Goal: Check status: Check status

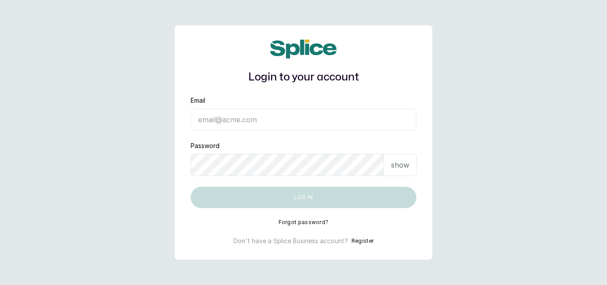
type input "yusufkadri30@gmail.com"
click at [395, 171] on div "show" at bounding box center [400, 165] width 33 height 22
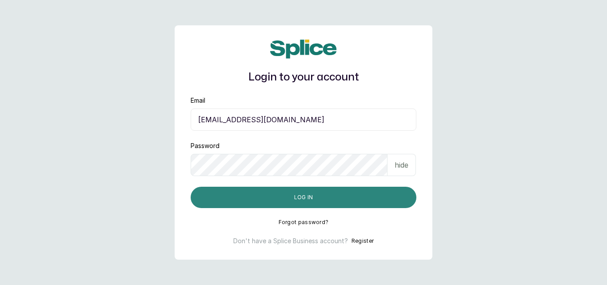
click at [334, 200] on button "Log in" at bounding box center [304, 197] width 226 height 21
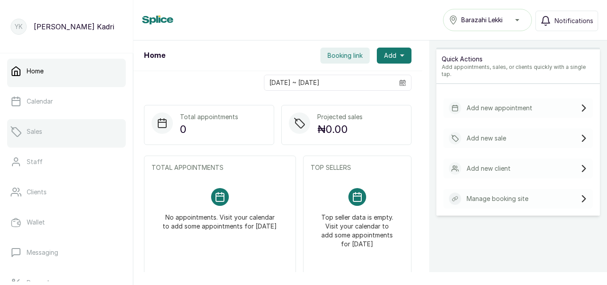
click at [70, 124] on link "Sales" at bounding box center [66, 131] width 119 height 25
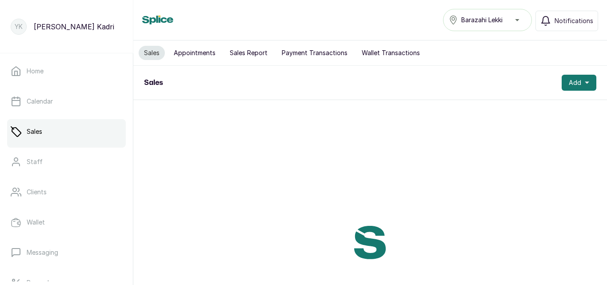
click at [318, 56] on button "Payment Transactions" at bounding box center [315, 53] width 76 height 14
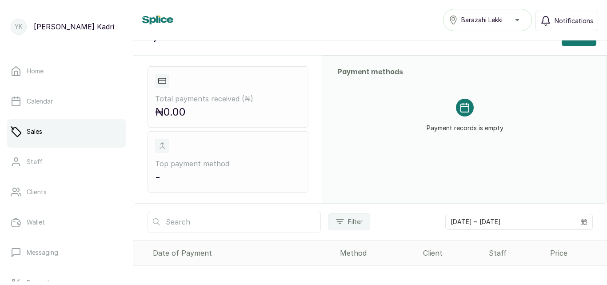
scroll to position [90, 0]
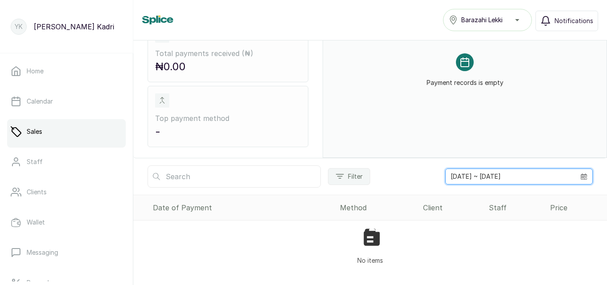
click at [497, 175] on input "[DATE] ~ [DATE]" at bounding box center [511, 176] width 130 height 15
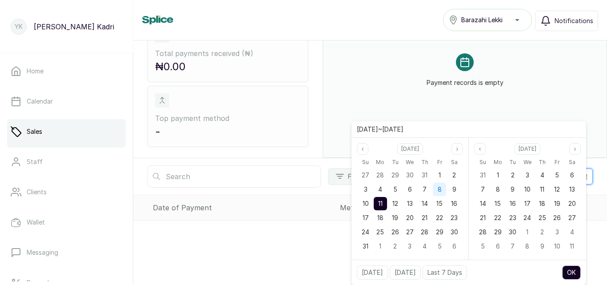
click at [444, 190] on div "8" at bounding box center [439, 189] width 13 height 13
click at [570, 267] on button "OK" at bounding box center [571, 272] width 19 height 14
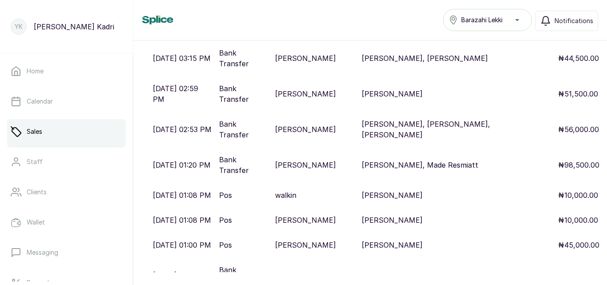
scroll to position [981, 0]
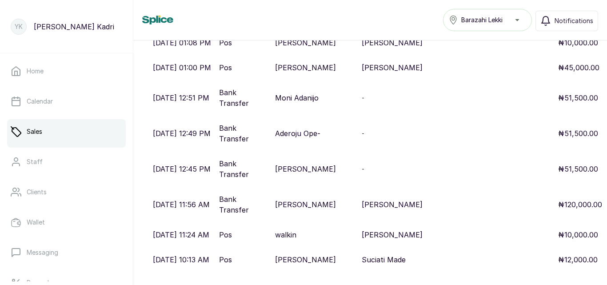
click at [289, 168] on p "[PERSON_NAME]" at bounding box center [305, 169] width 61 height 11
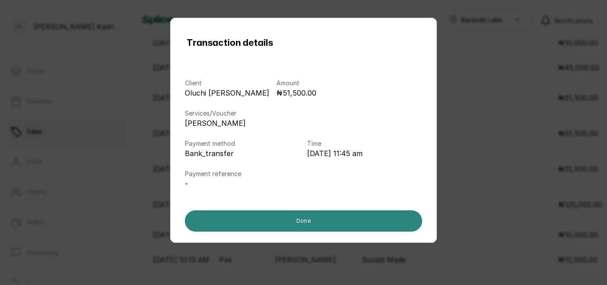
click at [301, 213] on button "Done" at bounding box center [303, 220] width 237 height 21
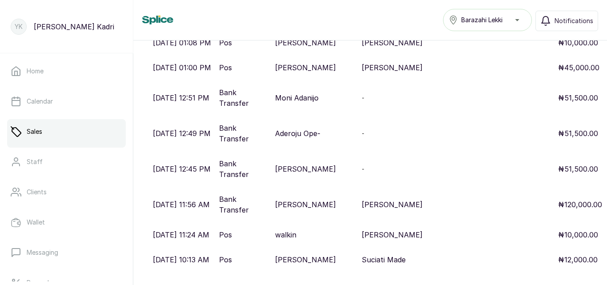
click at [308, 172] on p "[PERSON_NAME]" at bounding box center [305, 169] width 61 height 11
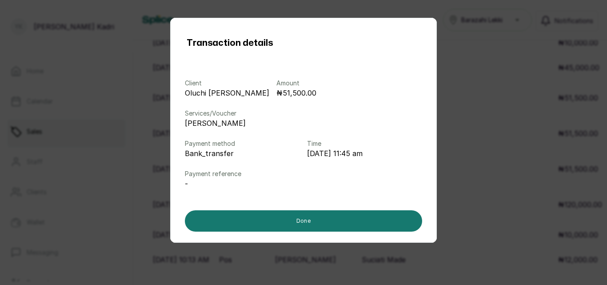
click at [308, 172] on p "Payment reference" at bounding box center [303, 173] width 237 height 9
click at [115, 145] on div "Transaction details Client [PERSON_NAME] Amount ₦51,500.00 Services/Voucher [PE…" at bounding box center [303, 142] width 607 height 285
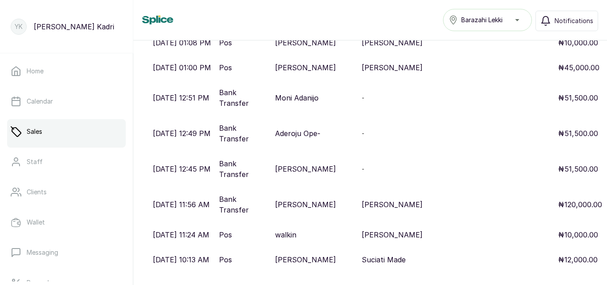
click at [115, 145] on div at bounding box center [66, 146] width 119 height 4
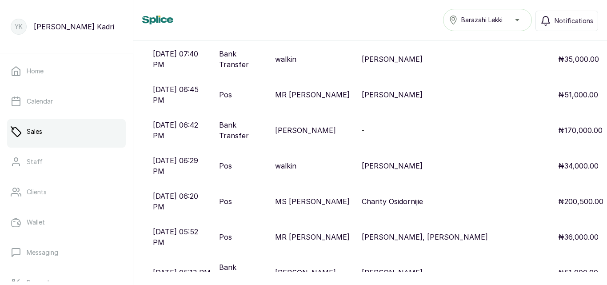
scroll to position [318, 0]
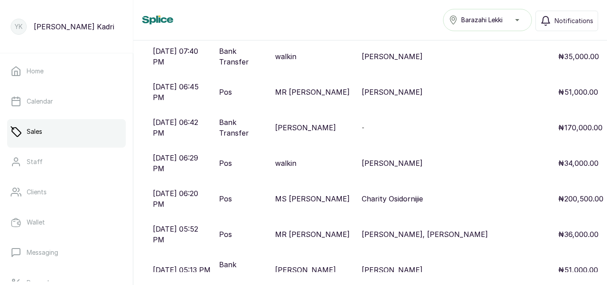
click at [316, 122] on p "[PERSON_NAME]" at bounding box center [305, 127] width 61 height 11
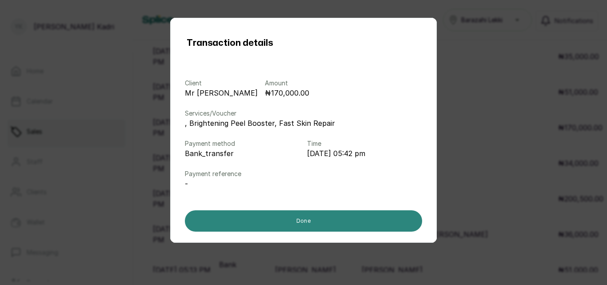
click at [220, 221] on button "Done" at bounding box center [303, 220] width 237 height 21
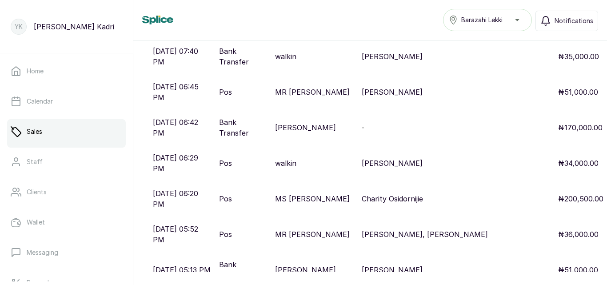
click at [301, 87] on p "MR [PERSON_NAME]" at bounding box center [312, 92] width 75 height 11
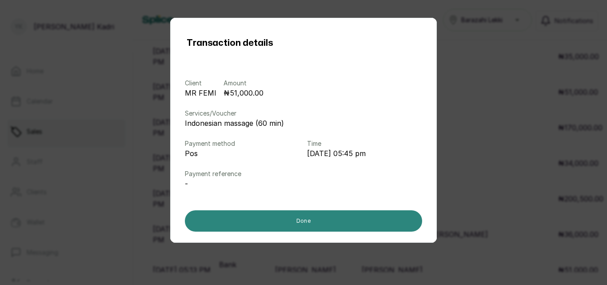
click at [257, 217] on button "Done" at bounding box center [303, 220] width 237 height 21
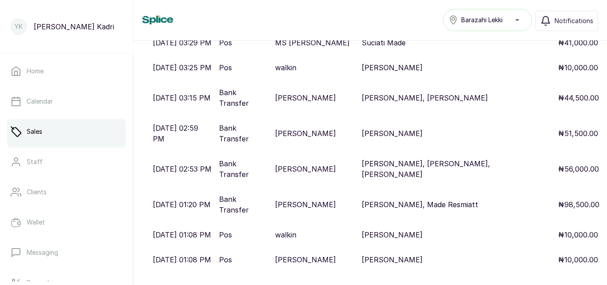
scroll to position [981, 0]
